Goal: Task Accomplishment & Management: Use online tool/utility

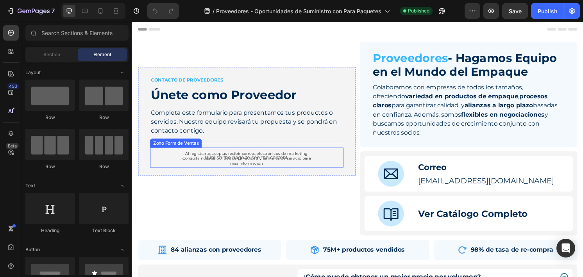
click at [338, 168] on div "Publish the page to see the content." at bounding box center [250, 163] width 201 height 21
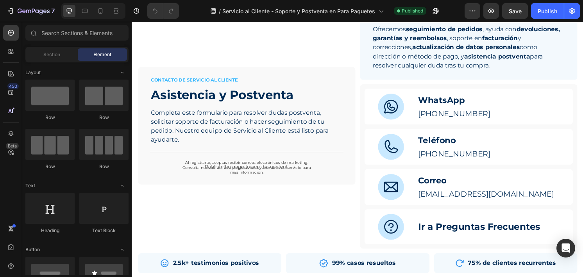
scroll to position [59, 0]
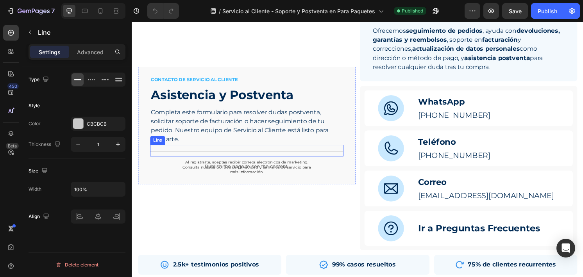
click at [335, 155] on div "Title Line" at bounding box center [250, 156] width 201 height 12
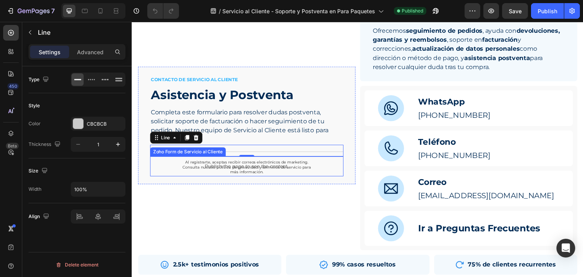
click at [341, 170] on p "Publish the page to see the content." at bounding box center [250, 172] width 201 height 8
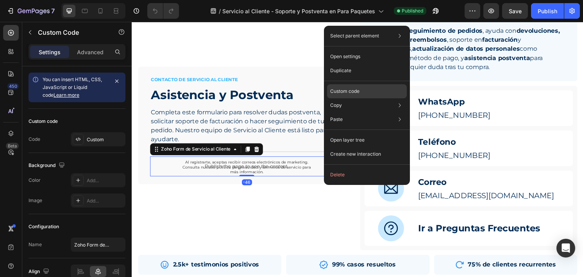
click at [369, 113] on div "Custom code" at bounding box center [367, 120] width 80 height 14
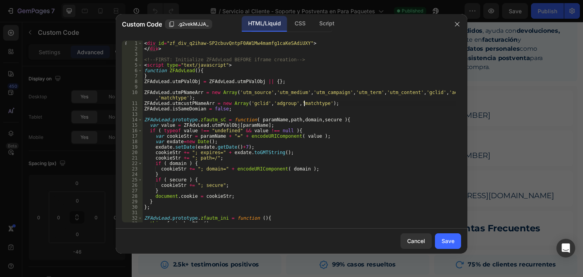
click at [305, 105] on div "< div id = "zf_div_q2ihaw-SP2cbuvQntpF0AW1Mw4mamfg1caKeSAdiUXY" > </ div > <!--…" at bounding box center [299, 137] width 313 height 193
click at [330, 97] on div "< div id = "zf_div_q2ihaw-SP2cbuvQntpF0AW1Mw4mamfg1caKeSAdiUXY" > </ div > <!--…" at bounding box center [299, 137] width 313 height 193
type textarea "ZFAdvLead.utmPNameArr = new Array('utm_source','utm_medium','utm_campaign','utm…"
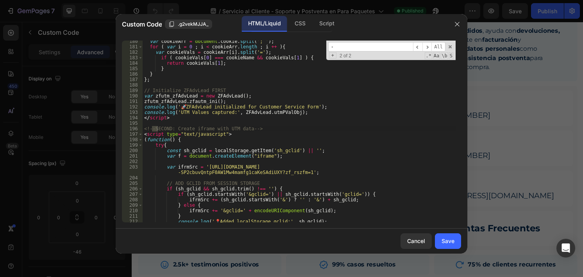
scroll to position [1003, 0]
type input "-"
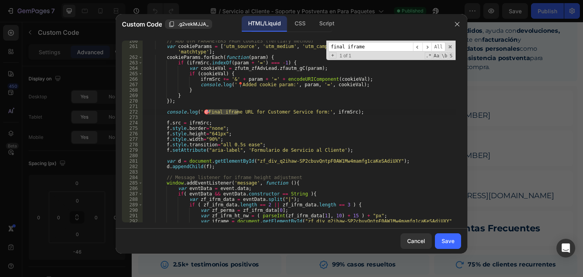
scroll to position [1460, 0]
type input "final iframe"
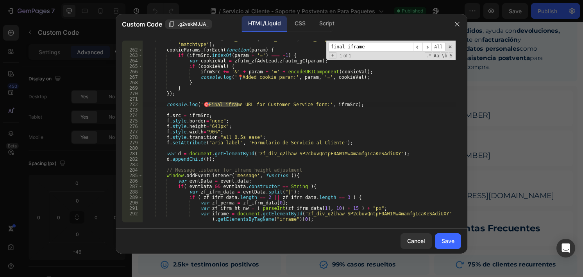
click at [359, 108] on div "var cookieParams = [ 'utm_source' , 'utm_medium' , 'utm_campaign' , 'utm_term' …" at bounding box center [299, 135] width 313 height 199
click at [359, 106] on div "var cookieParams = [ 'utm_source' , 'utm_medium' , 'utm_campaign' , 'utm_term' …" at bounding box center [299, 135] width 313 height 199
type textarea "console.log('🎯 Final iframe URL for Customer Service form:', ifrmSrc);"
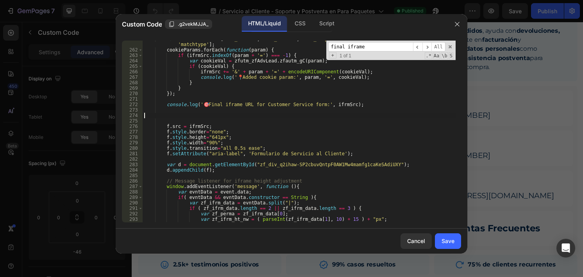
scroll to position [0, 0]
paste textarea "f.setAttribute("aria-label", 'Formulario de Ventas \- Pagina');"
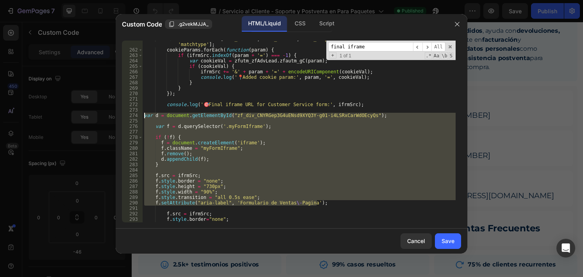
drag, startPoint x: 325, startPoint y: 205, endPoint x: 129, endPoint y: 115, distance: 216.1
click at [129, 115] on div "f.setAttribute("aria-label", 'Formulario de Ventas \- Pagina'); 261 262 263 264…" at bounding box center [291, 132] width 339 height 182
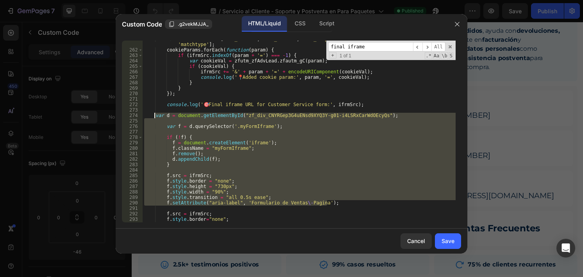
click at [154, 116] on div "var cookieParams = [ 'utm_source' , 'utm_medium' , 'utm_campaign' , 'utm_term' …" at bounding box center [299, 132] width 313 height 182
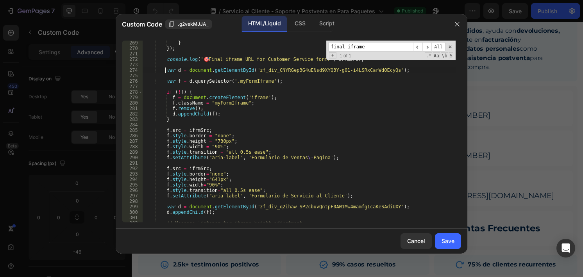
scroll to position [1509, 0]
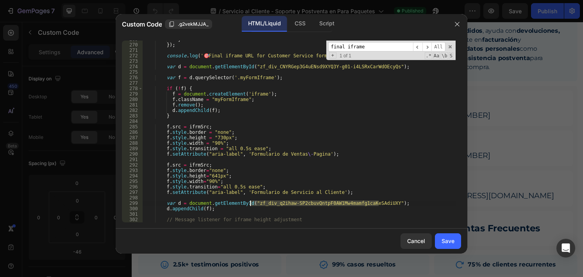
drag, startPoint x: 378, startPoint y: 203, endPoint x: 250, endPoint y: 204, distance: 128.6
click at [250, 204] on div "} }) ; console . log ( ' 🎯 Final iframe URL for Customer Service form:' , ifrmS…" at bounding box center [299, 133] width 313 height 193
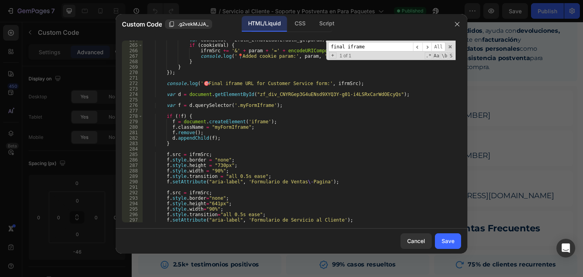
scroll to position [1479, 0]
drag, startPoint x: 379, startPoint y: 97, endPoint x: 251, endPoint y: 97, distance: 128.2
click at [251, 97] on div "var cookieVal = zfutm_zfAdvLead . zfautm_gC ( param ) ; if ( cookieVal ) { ifrm…" at bounding box center [299, 135] width 313 height 193
paste textarea "q2ihaw-SP2cbuvQntpF0AW1Mw4mamfg1caKeSAdiUXY"
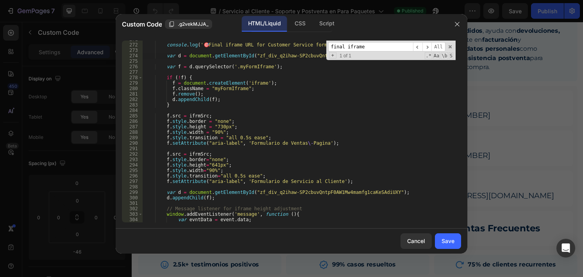
scroll to position [1520, 0]
drag, startPoint x: 339, startPoint y: 181, endPoint x: 164, endPoint y: 181, distance: 174.7
click at [164, 181] on div "console . log ( ' 🎯 Final iframe URL for Customer Service form:' , ifrmSrc ) ; …" at bounding box center [299, 133] width 313 height 193
click at [349, 180] on div "console . log ( ' 🎯 Final iframe URL for Customer Service form:' , ifrmSrc ) ; …" at bounding box center [299, 132] width 313 height 182
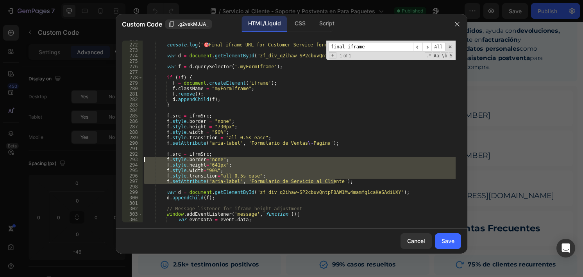
drag, startPoint x: 352, startPoint y: 183, endPoint x: 91, endPoint y: 160, distance: 261.2
click at [91, 160] on div "Custom Code .g2vekMJJA_ HTML/Liquid CSS Script f.setAttribute("aria-label", 'Fo…" at bounding box center [291, 138] width 583 height 277
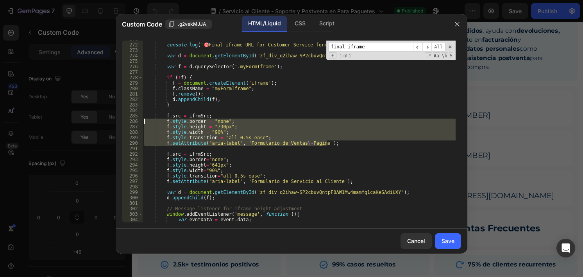
drag, startPoint x: 341, startPoint y: 142, endPoint x: 123, endPoint y: 121, distance: 219.1
click at [123, 121] on div "f.style.border="none"; f.style.height="641px"; 271 272 273 274 275 276 277 278 …" at bounding box center [291, 132] width 339 height 182
paste textarea "f.setAttribute("aria-label", 'Formulario de Servicio al Cliente')"
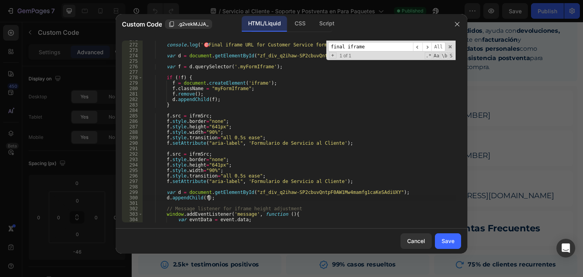
click at [398, 195] on div "console . log ( ' 🎯 Final iframe URL for Customer Service form:' , ifrmSrc ) ; …" at bounding box center [299, 133] width 313 height 193
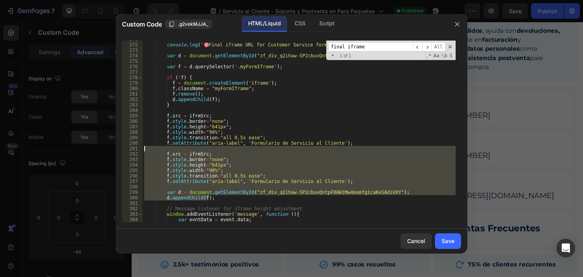
drag, startPoint x: 220, startPoint y: 198, endPoint x: 144, endPoint y: 148, distance: 91.3
click at [144, 148] on div "console . log ( ' 🎯 Final iframe URL for Customer Service form:' , ifrmSrc ) ; …" at bounding box center [299, 133] width 313 height 193
type textarea "f.src = ifrmSrc;"
type textarea "f.setAttribute("aria-label", 'Formulario de Servicio al Cliente');"
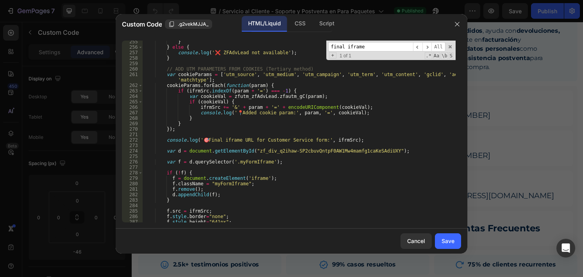
scroll to position [1424, 0]
click at [450, 241] on div "Save" at bounding box center [448, 241] width 13 height 8
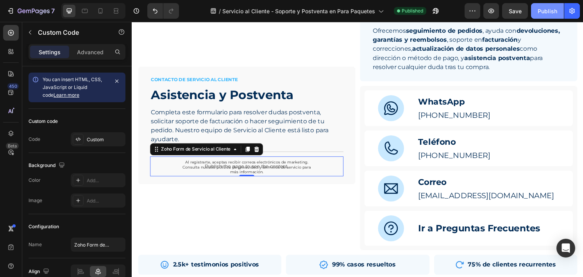
click at [549, 13] on div "Publish" at bounding box center [548, 11] width 20 height 8
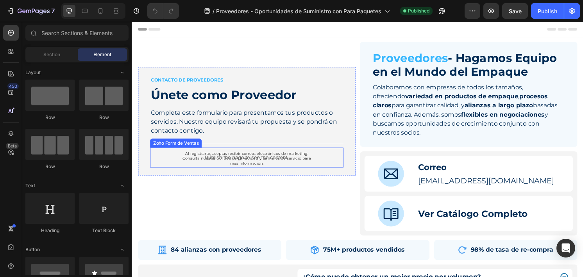
click at [333, 165] on p "Publish the page to see the content." at bounding box center [250, 163] width 201 height 8
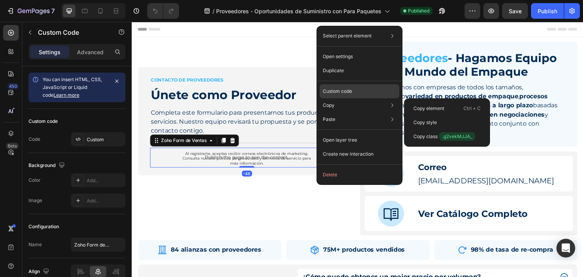
click at [349, 94] on p "Custom code" at bounding box center [337, 91] width 29 height 7
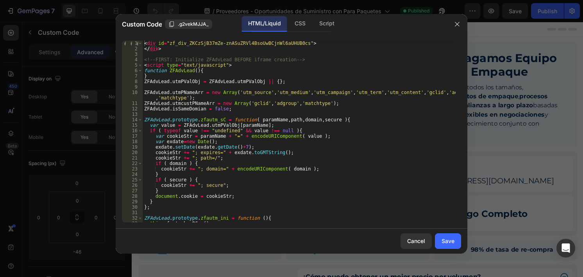
type textarea "ZFAdvLead.prototype.zfautm_sC = function( paramName,path,domain,secure ){"
click at [296, 120] on div "< div id = "zf_div_ZKCzSjB37mZe-znASuZRVl4BsoUwBCjnWl6aUHUB0cs" > </ div > <!--…" at bounding box center [299, 137] width 313 height 193
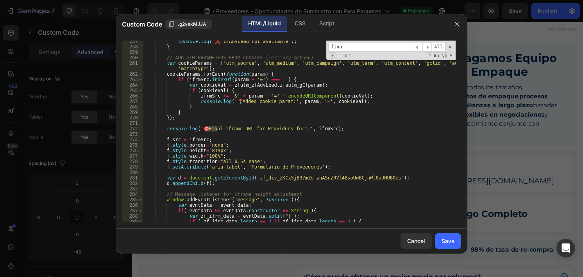
scroll to position [1435, 0]
type input "final iframe"
type textarea "console.log('🎯 Final iframe URL for Providers form:', ifrmSrc);"
click at [348, 128] on div "console . log ( '❌ ZFAdvLead not available' ) ; } // ADD UTM PARAMETERS FROM CO…" at bounding box center [299, 135] width 313 height 193
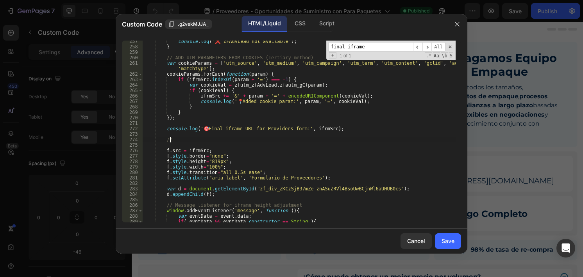
click at [348, 128] on div "console . log ( '❌ ZFAdvLead not available' ) ; } // ADD UTM PARAMETERS FROM CO…" at bounding box center [299, 135] width 313 height 193
type textarea "console.log('🎯 Final iframe URL for Providers form:', ifrmSrc);"
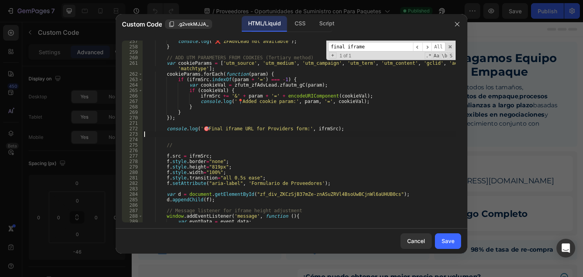
scroll to position [0, 0]
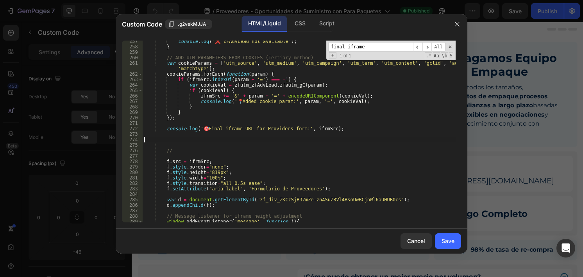
paste textarea "f.setAttribute("aria-label", 'Formulario de Ventas \- Pagina');"
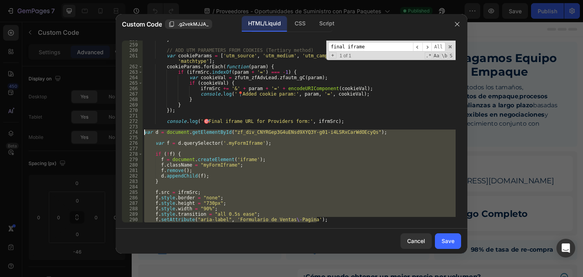
drag, startPoint x: 333, startPoint y: 219, endPoint x: 137, endPoint y: 133, distance: 214.4
click at [137, 133] on div "f.setAttribute("aria-label", 'Formulario de Ventas \- Pagina'); 258 259 260 261…" at bounding box center [291, 132] width 339 height 182
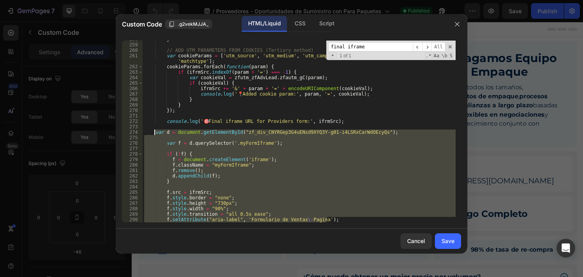
click at [151, 132] on div "} // ADD UTM PARAMETERS FROM COOKIES (Tertiary method) var cookieParams = [ 'ut…" at bounding box center [299, 133] width 313 height 193
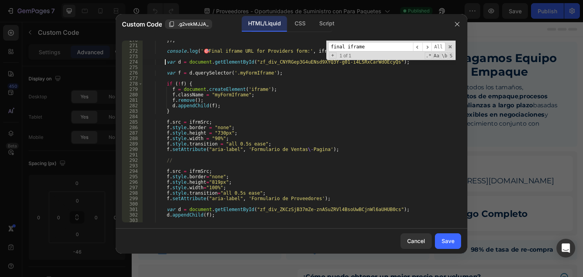
scroll to position [1513, 0]
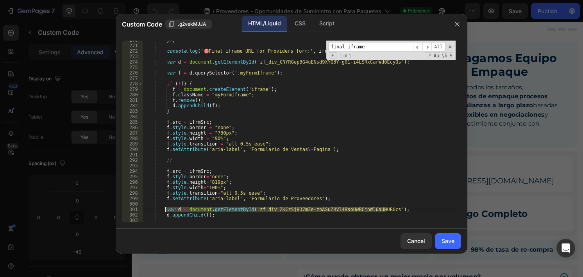
drag, startPoint x: 396, startPoint y: 208, endPoint x: 166, endPoint y: 209, distance: 229.8
click at [166, 209] on div "}) ; console . log ( ' 🎯 Final iframe URL for Providers form:' , ifrmSrc ) ; va…" at bounding box center [299, 134] width 313 height 193
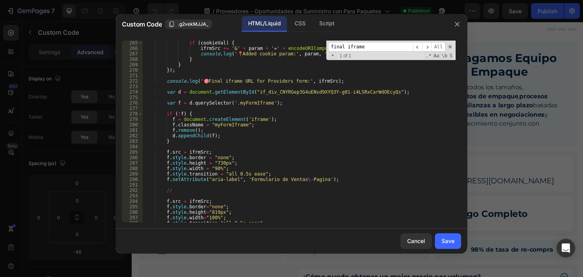
scroll to position [1483, 0]
drag, startPoint x: 392, startPoint y: 93, endPoint x: 165, endPoint y: 93, distance: 227.5
click at [165, 93] on div "if ( cookieVal ) { ifrmSrc += '&' + param + '=' + encodeURIComponent ( cookieVa…" at bounding box center [299, 136] width 313 height 193
paste textarea "ZKCzSjB37mZe-znASuZRVl4BsoUwBCjnWl6aUHUB0c"
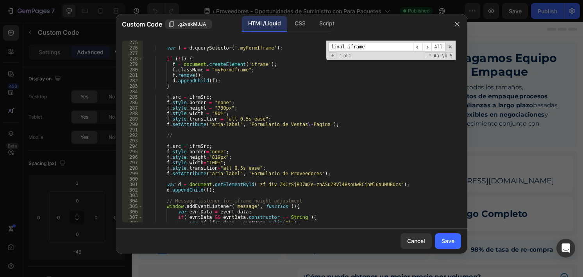
scroll to position [1542, 0]
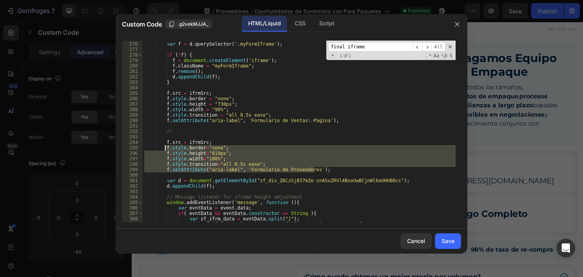
drag, startPoint x: 327, startPoint y: 170, endPoint x: 164, endPoint y: 150, distance: 164.2
click at [164, 150] on div "var f = d . querySelector ( '.myFormIframe' ) ; if ( ! f ) { f = document . cre…" at bounding box center [299, 132] width 313 height 193
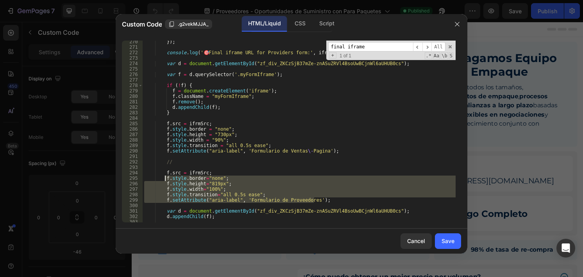
scroll to position [1511, 0]
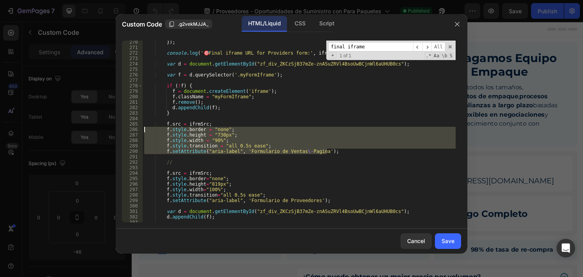
drag, startPoint x: 332, startPoint y: 152, endPoint x: 138, endPoint y: 127, distance: 195.8
click at [138, 127] on div "f.style.border="none"; f.style.height="819px"; 270 271 272 273 274 275 276 277 …" at bounding box center [291, 132] width 339 height 182
paste textarea "f.setAttribute("aria-label", 'Formulario de Proveedores')"
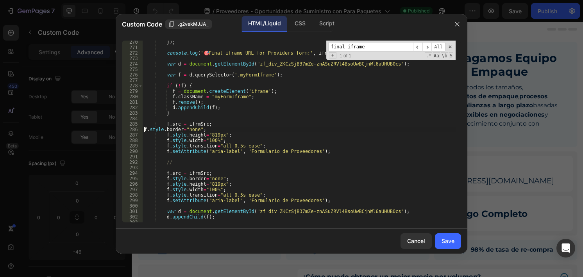
click at [144, 130] on div "}) ; console . log ( ' 🎯 Final iframe URL for Providers form:' , ifrmSrc ) ; va…" at bounding box center [299, 135] width 313 height 193
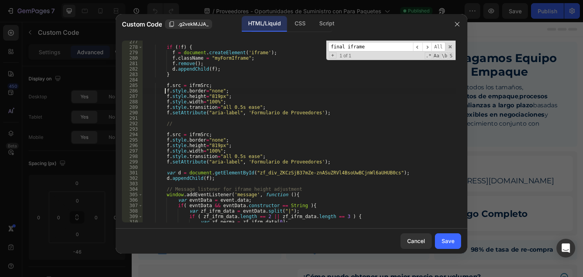
scroll to position [1553, 0]
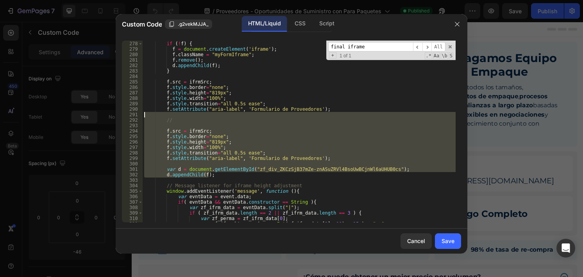
drag, startPoint x: 222, startPoint y: 175, endPoint x: 141, endPoint y: 117, distance: 99.8
click at [141, 117] on div "f.style.border="none"; 277 278 279 280 281 282 283 284 285 286 287 288 289 290 …" at bounding box center [291, 132] width 339 height 182
type textarea "//"
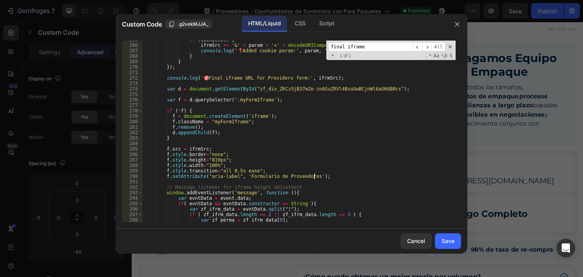
scroll to position [1477, 0]
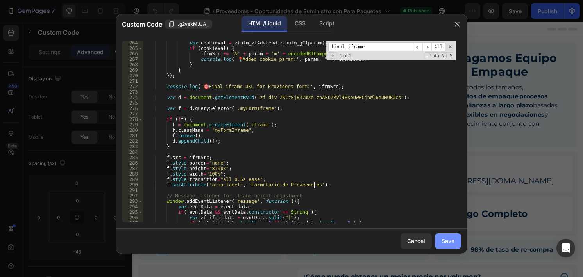
type textarea "f.setAttribute("aria-label", 'Formulario de Proveedores');"
drag, startPoint x: 449, startPoint y: 243, endPoint x: 334, endPoint y: 215, distance: 119.1
click at [449, 243] on div "Save" at bounding box center [448, 241] width 13 height 8
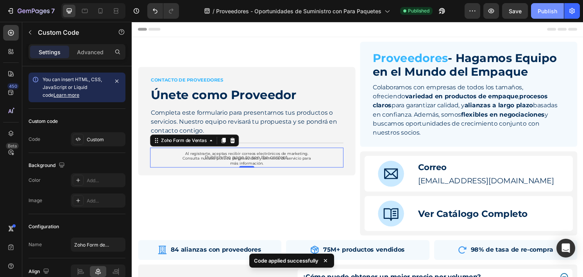
click at [547, 13] on div "Publish" at bounding box center [548, 11] width 20 height 8
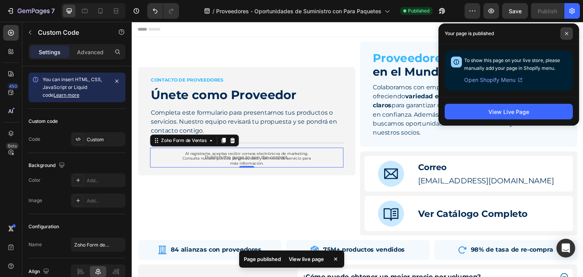
click at [566, 32] on icon at bounding box center [567, 34] width 4 height 4
